Goal: Navigation & Orientation: Go to known website

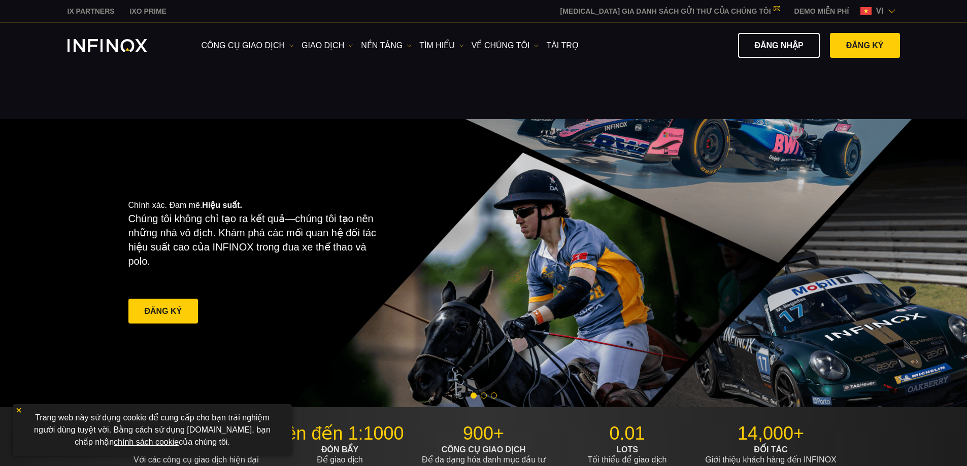
click at [891, 12] on img at bounding box center [892, 11] width 8 height 8
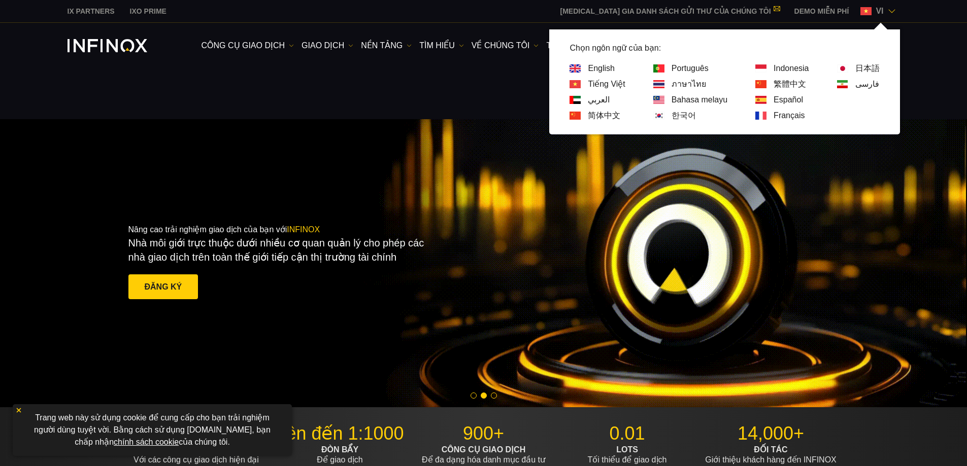
click at [771, 87] on div "繁體中文" at bounding box center [781, 84] width 53 height 12
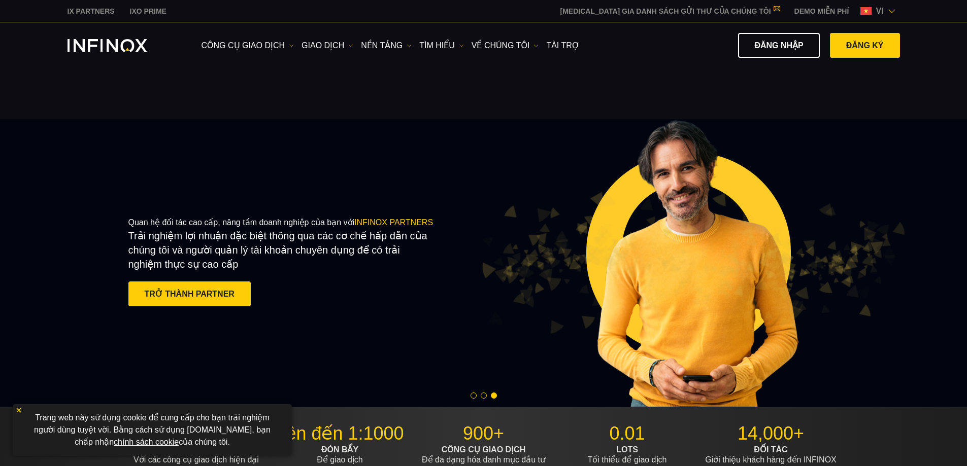
click at [882, 14] on span "vi" at bounding box center [880, 11] width 16 height 12
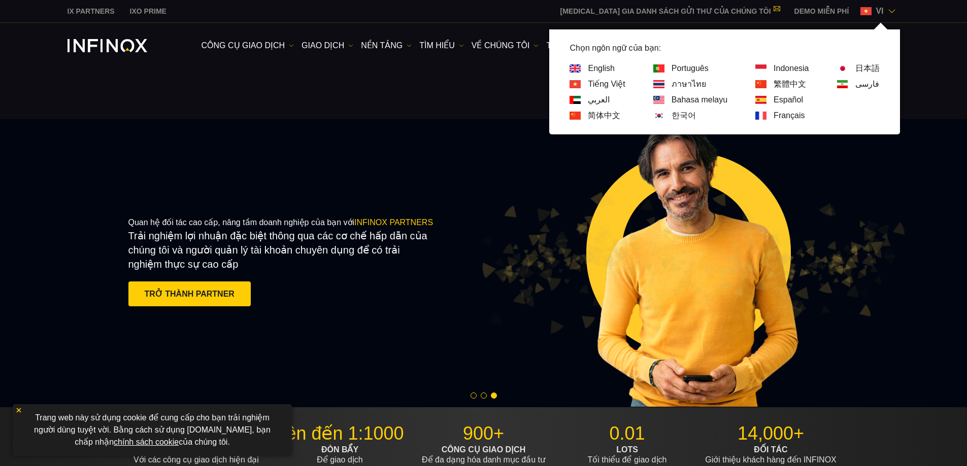
click at [796, 83] on link "繁體中文" at bounding box center [790, 84] width 32 height 12
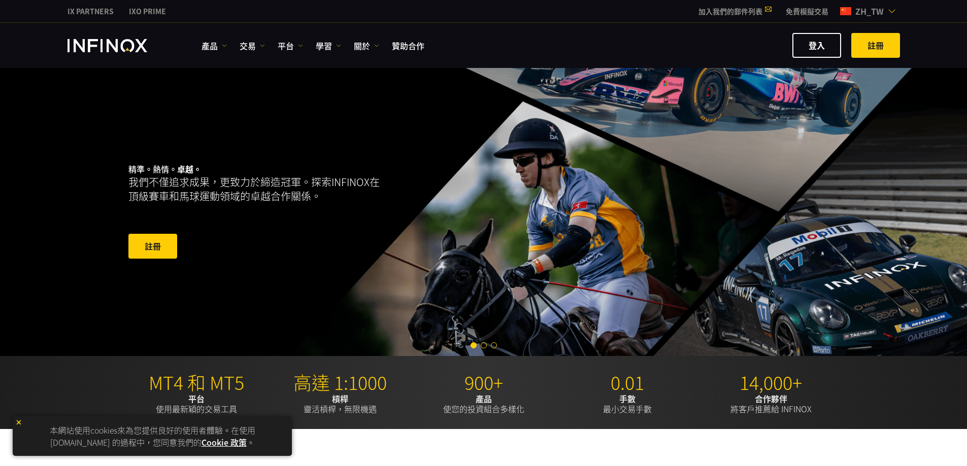
click at [153, 247] on span at bounding box center [153, 247] width 0 height 0
